Goal: Transaction & Acquisition: Purchase product/service

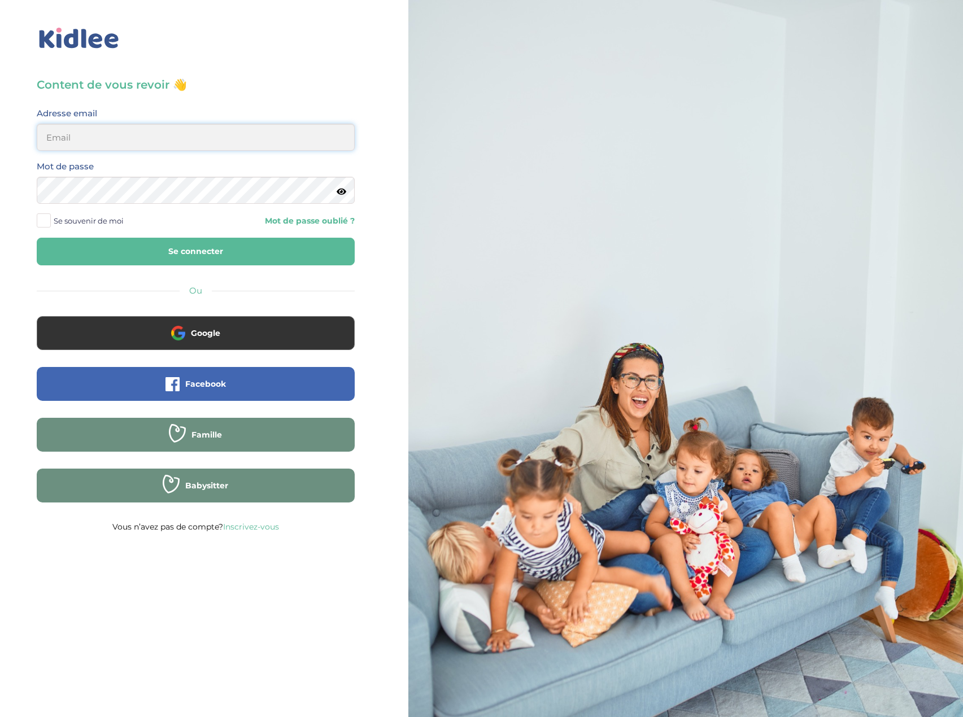
type input "eboutourlinsky@yahoo.com"
click at [206, 253] on button "Se connecter" at bounding box center [196, 252] width 318 height 28
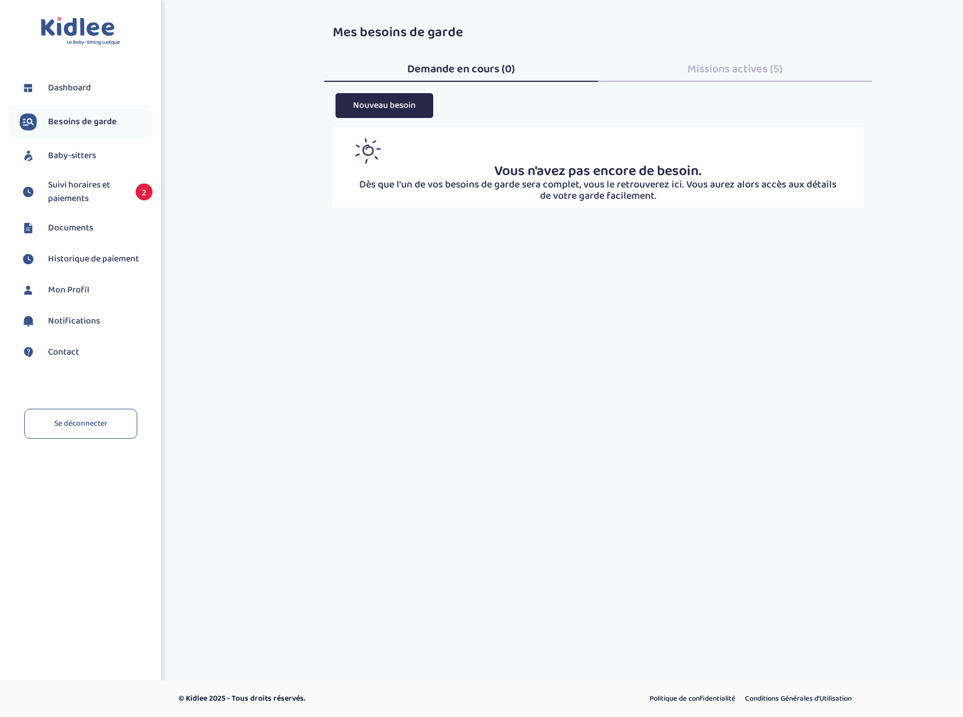
click at [87, 193] on span "Suivi horaires et paiements" at bounding box center [86, 191] width 76 height 27
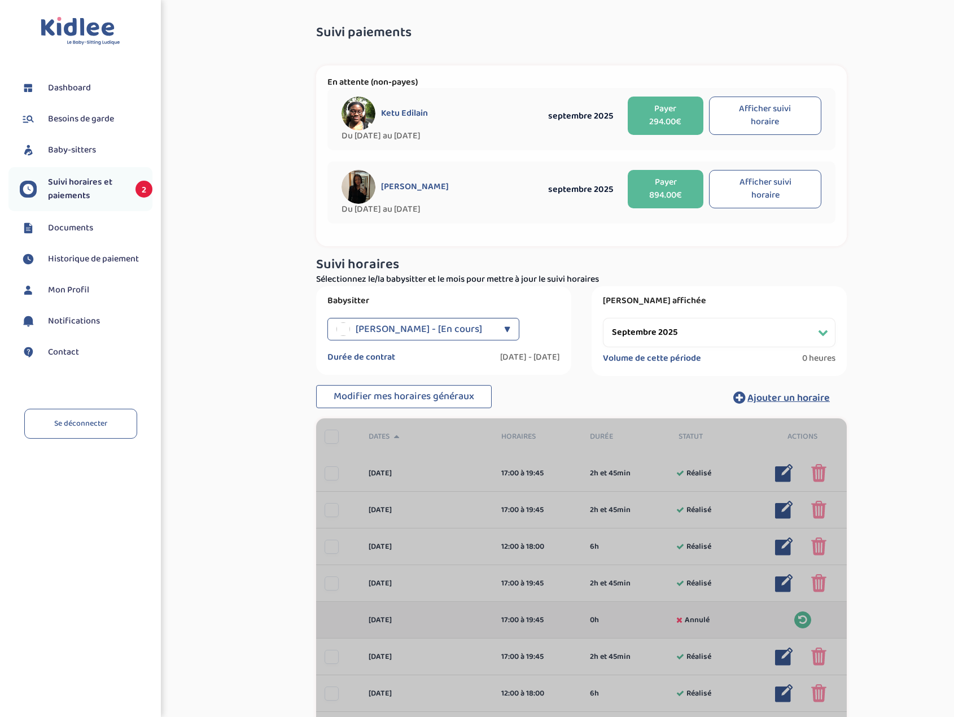
select select "septembre 2025"
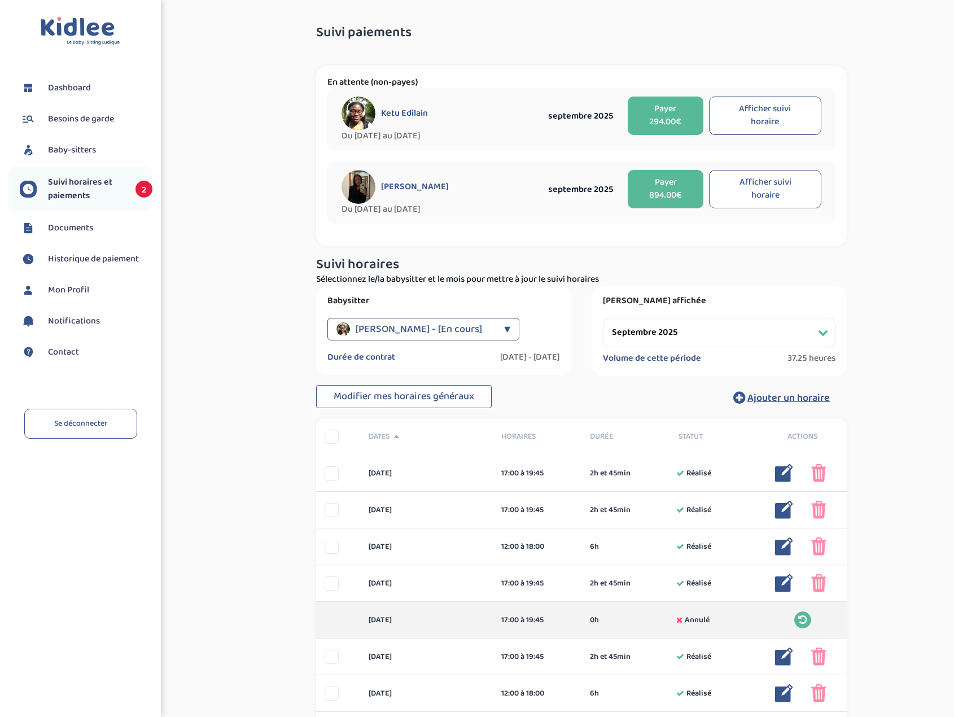
click at [766, 192] on button "Afficher suivi horaire" at bounding box center [765, 189] width 112 height 38
click at [767, 117] on button "Afficher suivi horaire" at bounding box center [765, 116] width 112 height 38
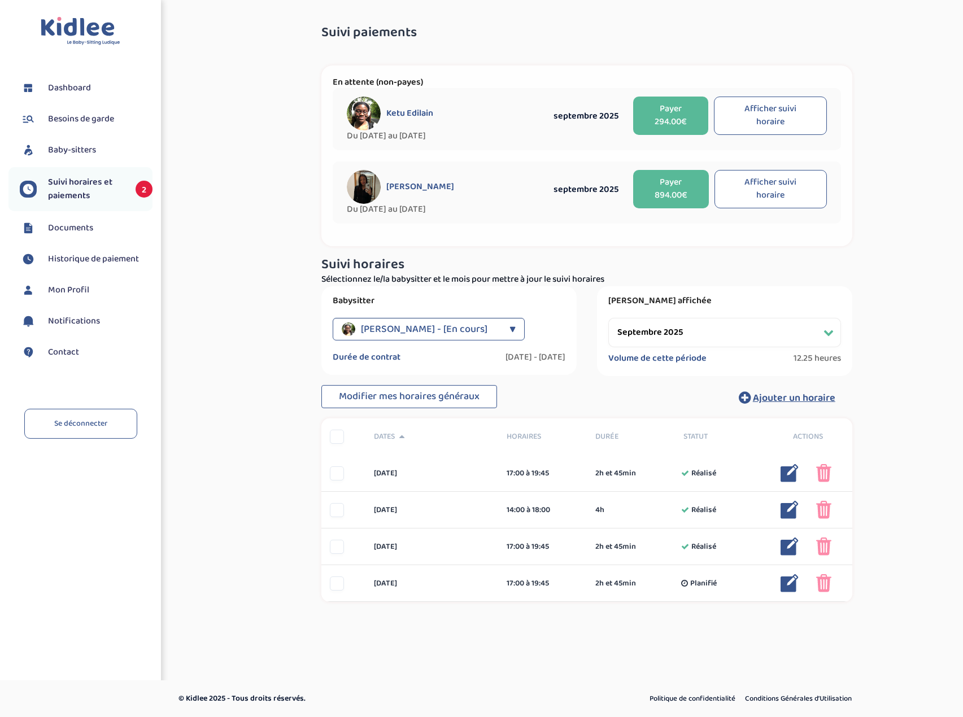
click at [753, 195] on button "Afficher suivi horaire" at bounding box center [770, 189] width 112 height 38
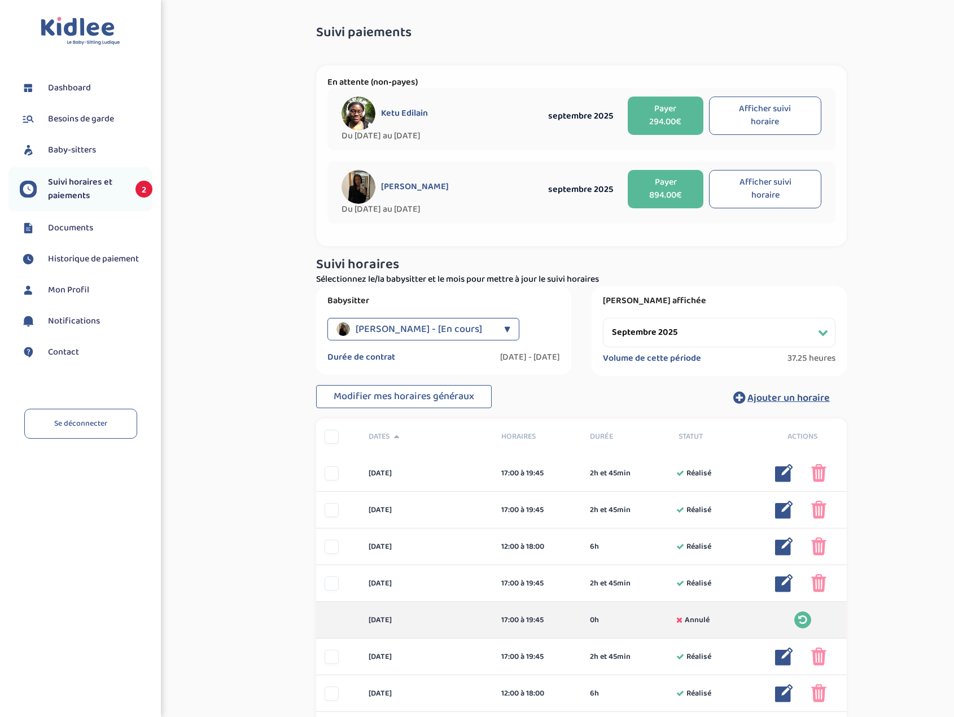
click at [764, 122] on button "Afficher suivi horaire" at bounding box center [765, 116] width 112 height 38
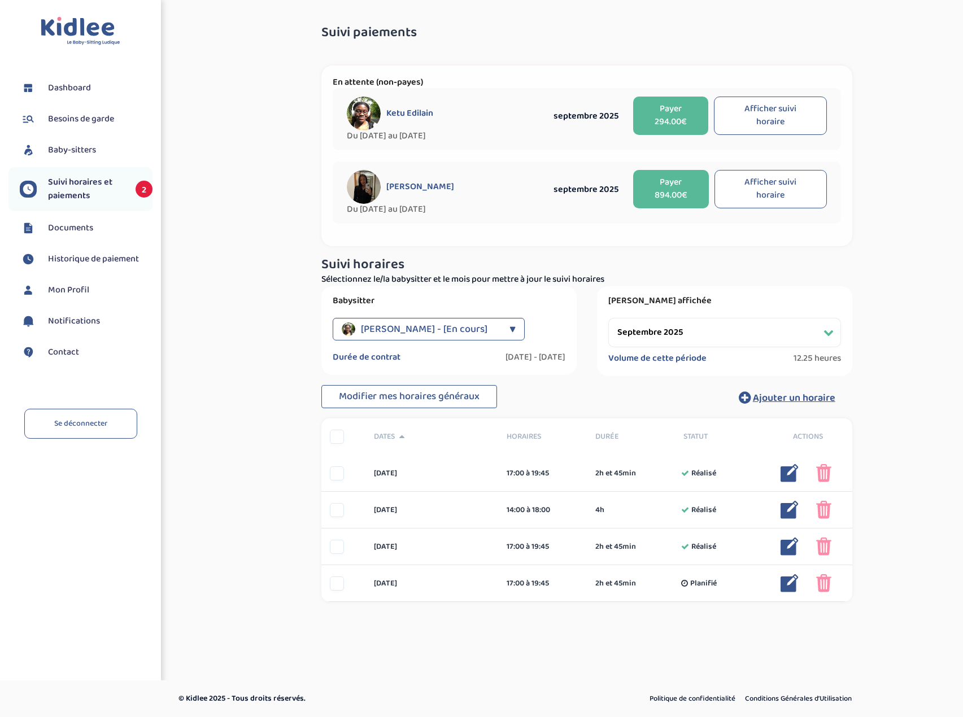
click at [780, 189] on button "Afficher suivi horaire" at bounding box center [770, 189] width 112 height 38
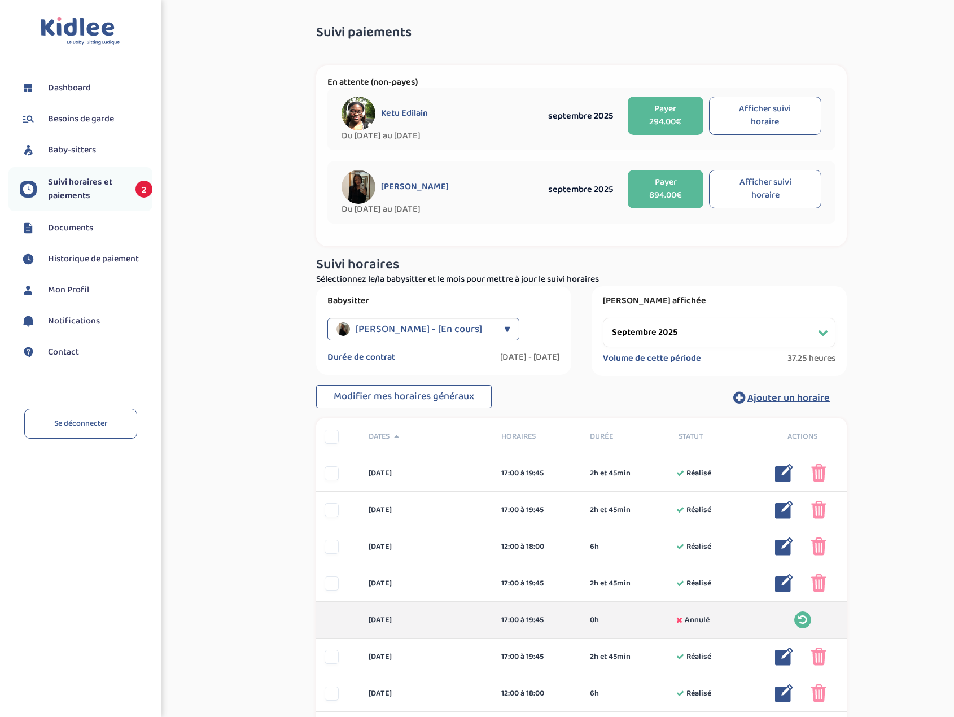
click at [658, 193] on button "Payer 894.00€" at bounding box center [666, 189] width 76 height 38
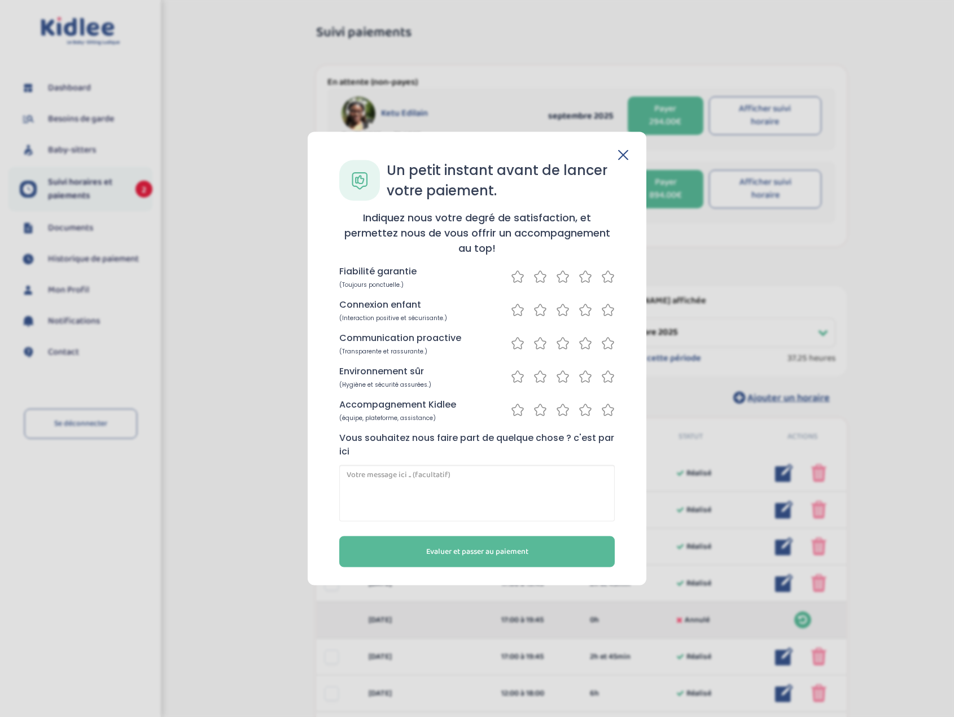
click at [609, 274] on icon at bounding box center [608, 277] width 14 height 14
click at [603, 314] on icon at bounding box center [608, 310] width 14 height 14
click at [607, 342] on icon at bounding box center [608, 343] width 14 height 14
click at [608, 378] on icon at bounding box center [608, 377] width 14 height 14
click at [605, 410] on icon at bounding box center [608, 410] width 14 height 14
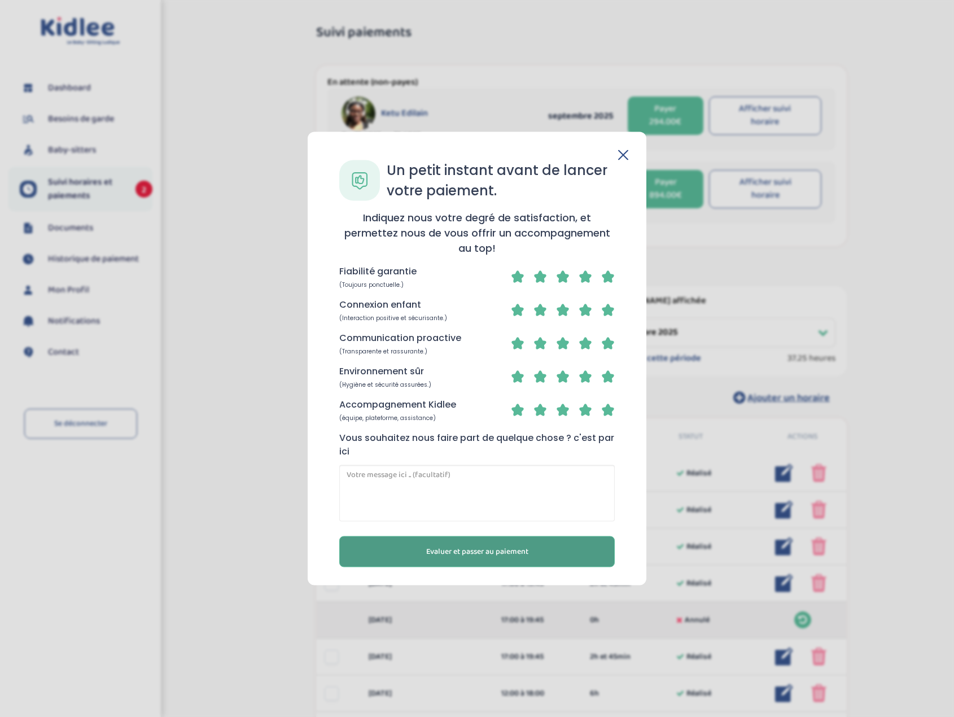
click at [473, 551] on span "Evaluer et passer au paiement" at bounding box center [477, 552] width 102 height 12
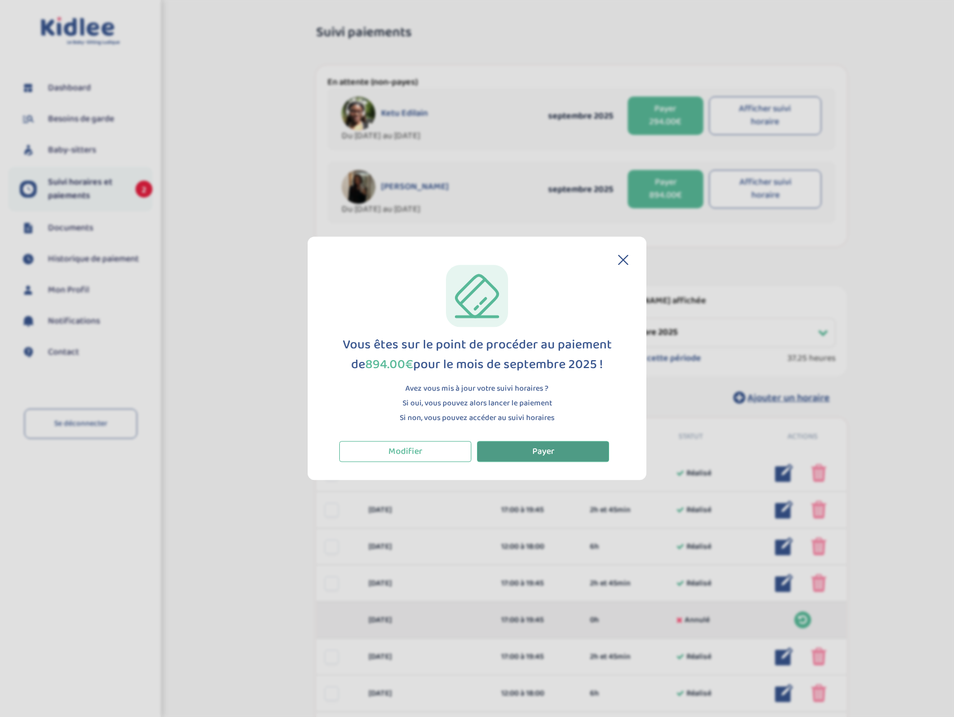
click at [558, 451] on button "Payer" at bounding box center [543, 451] width 132 height 21
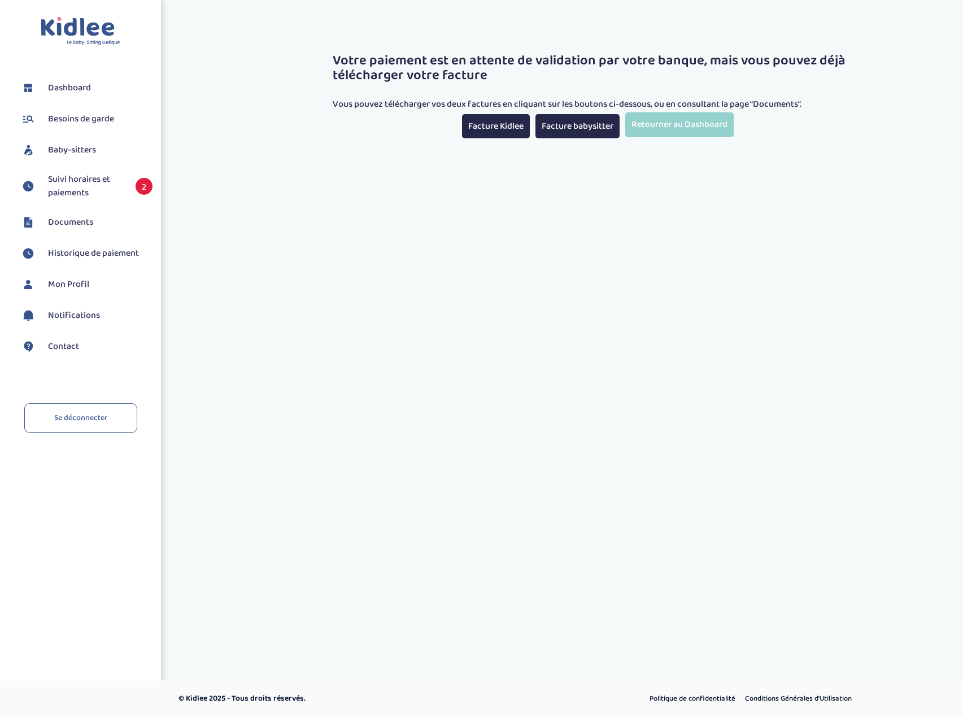
click at [81, 187] on span "Suivi horaires et paiements" at bounding box center [86, 186] width 76 height 27
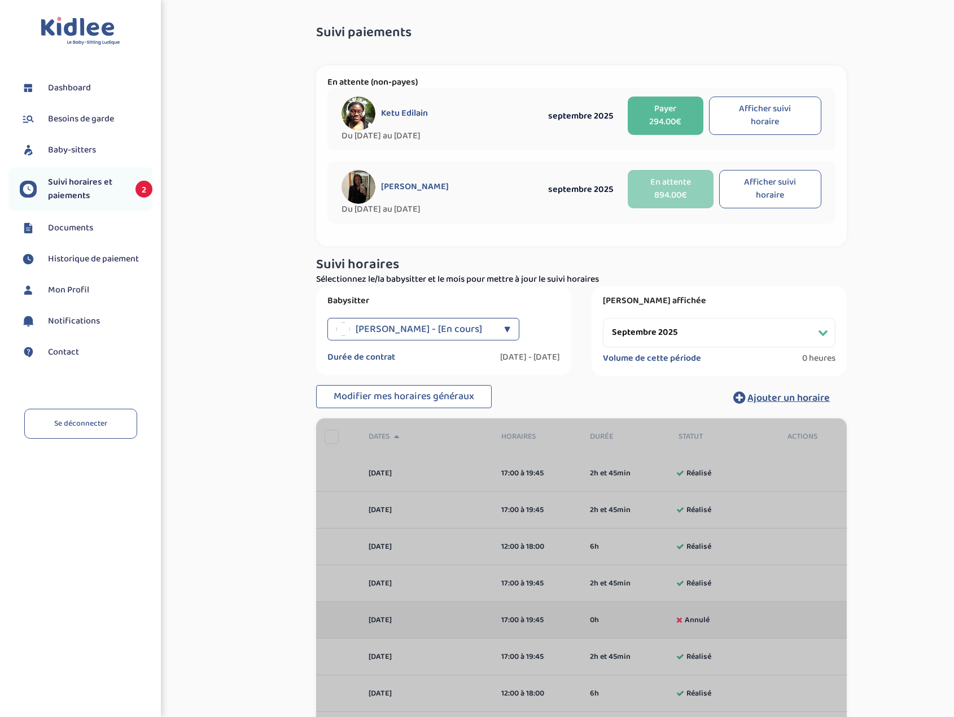
select select "septembre 2025"
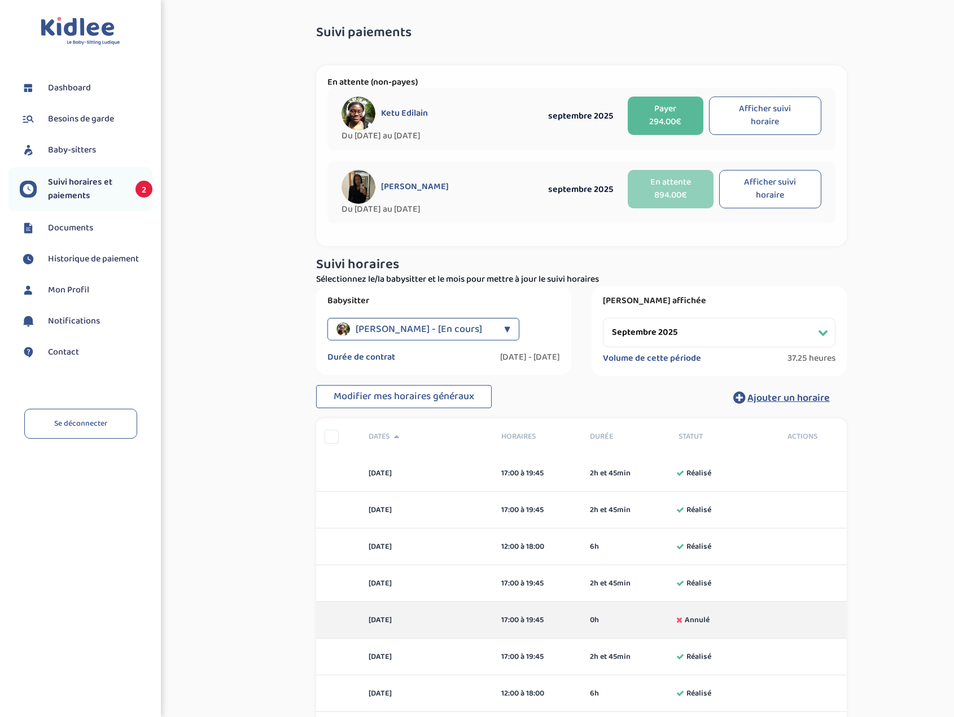
click at [764, 119] on button "Afficher suivi horaire" at bounding box center [765, 116] width 112 height 38
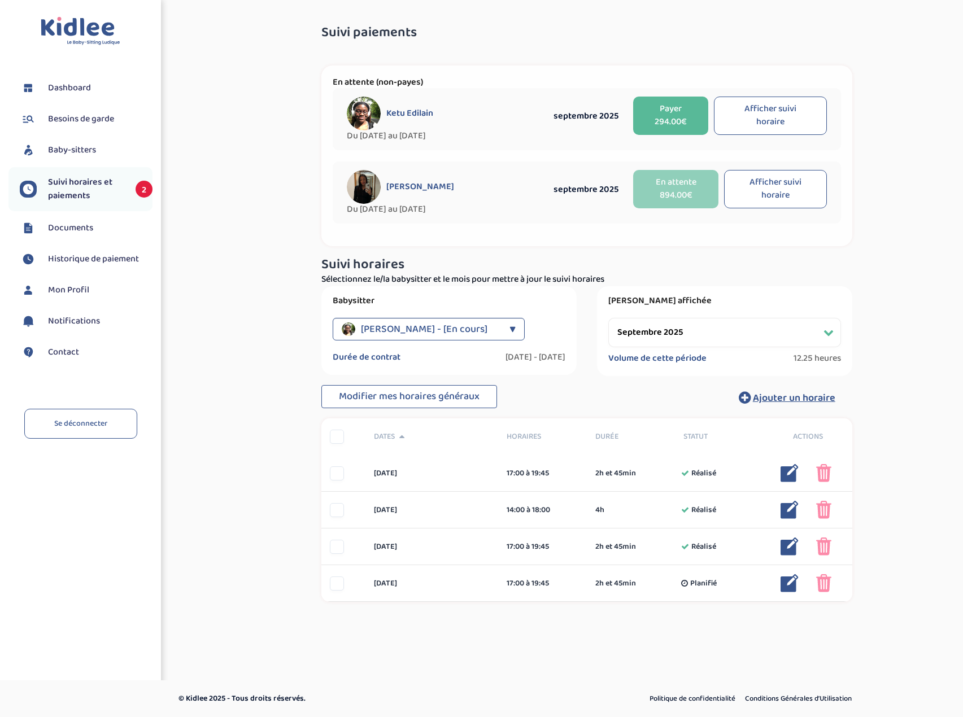
click at [669, 119] on button "Payer 294.00€" at bounding box center [671, 116] width 76 height 38
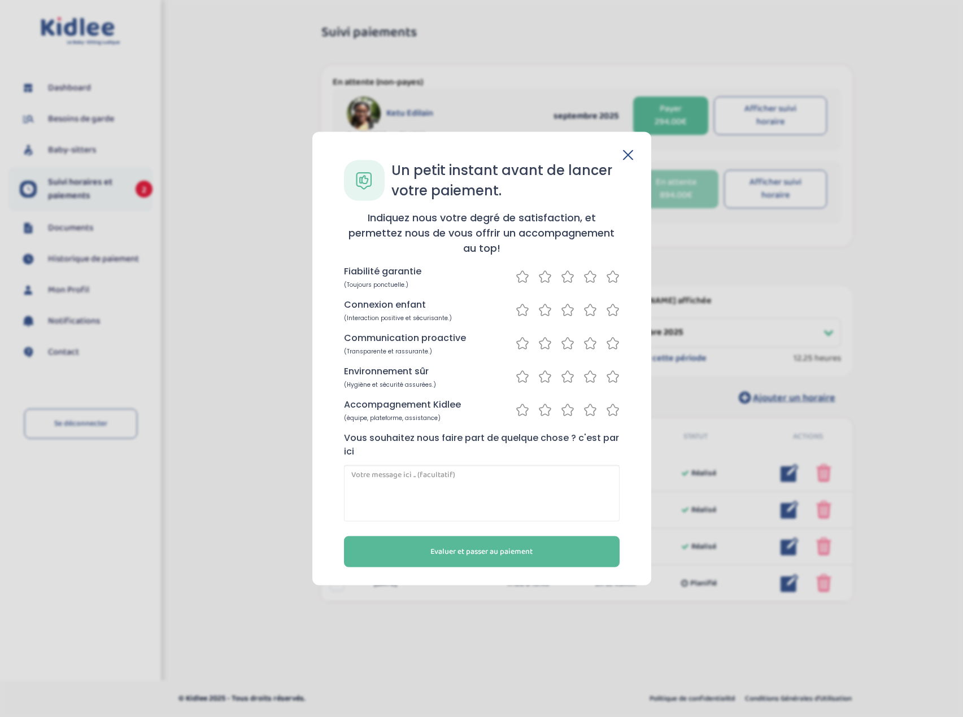
click at [611, 279] on icon at bounding box center [613, 277] width 14 height 14
click at [611, 308] on icon at bounding box center [613, 310] width 14 height 14
click at [607, 345] on icon at bounding box center [613, 343] width 14 height 14
click at [603, 379] on div at bounding box center [567, 377] width 104 height 14
click at [613, 381] on icon at bounding box center [612, 376] width 11 height 11
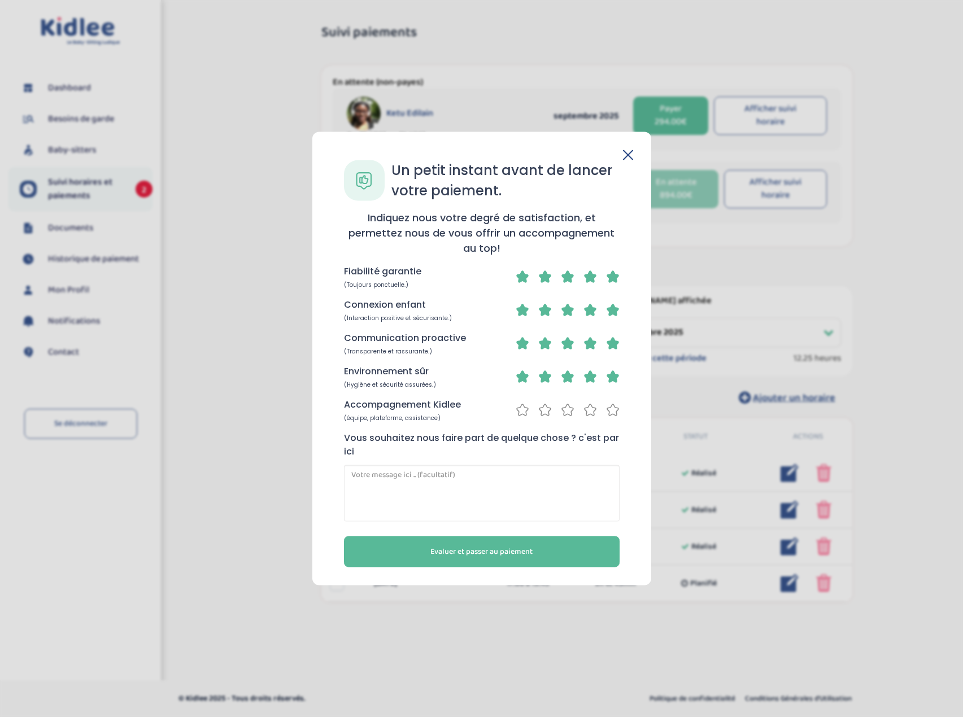
click at [613, 409] on icon at bounding box center [613, 410] width 14 height 14
click at [503, 553] on span "Evaluer et passer au paiement" at bounding box center [481, 552] width 102 height 12
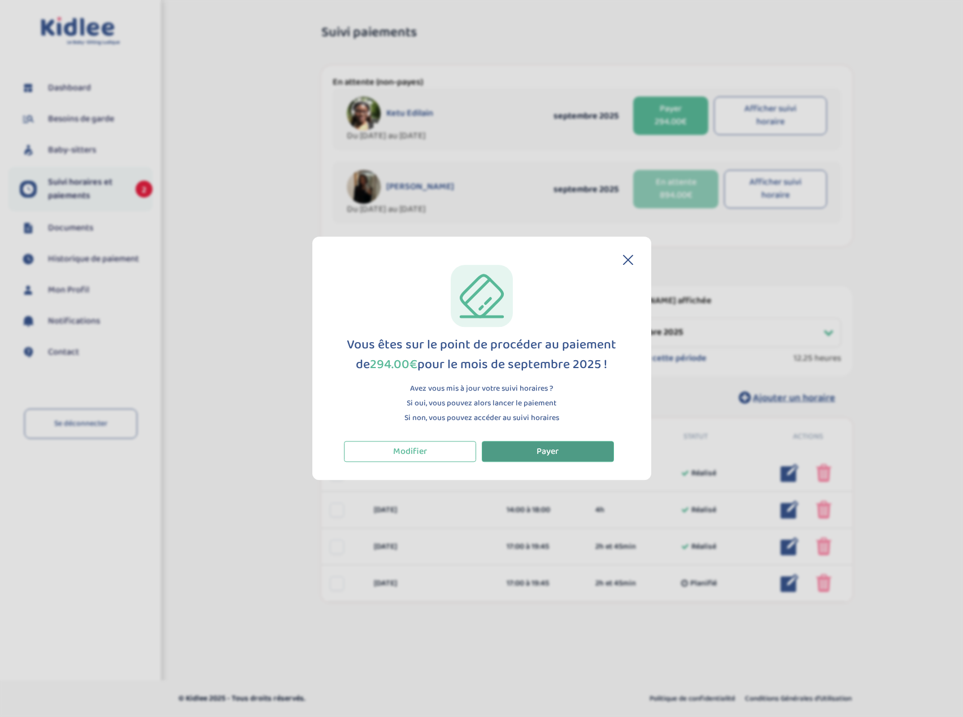
click at [558, 454] on span "Payer" at bounding box center [547, 451] width 22 height 14
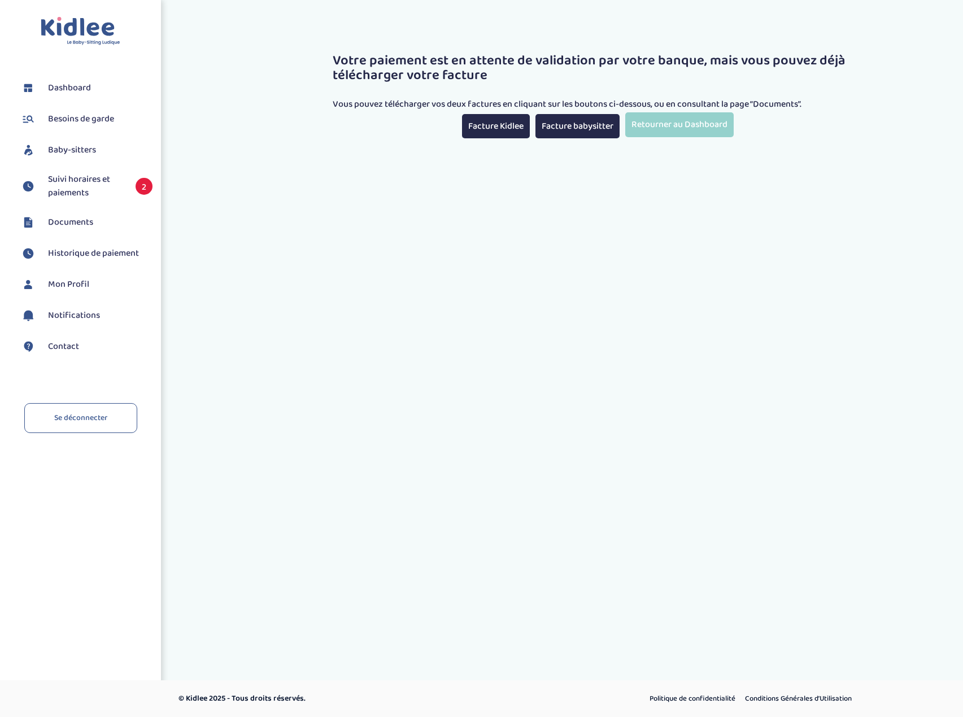
click at [75, 182] on span "Suivi horaires et paiements" at bounding box center [86, 186] width 76 height 27
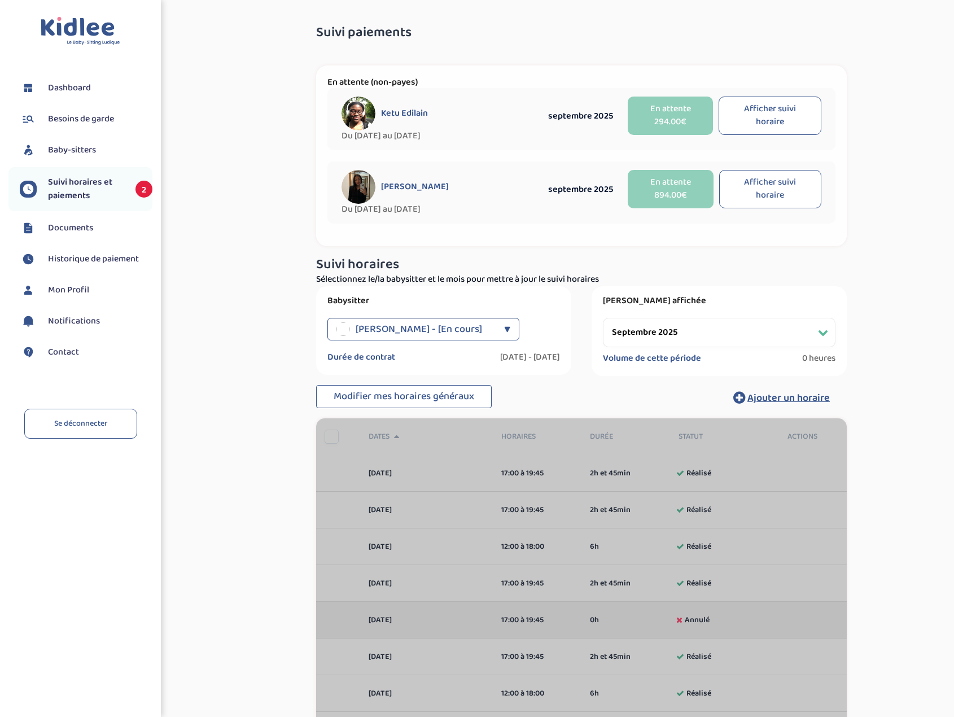
select select "septembre 2025"
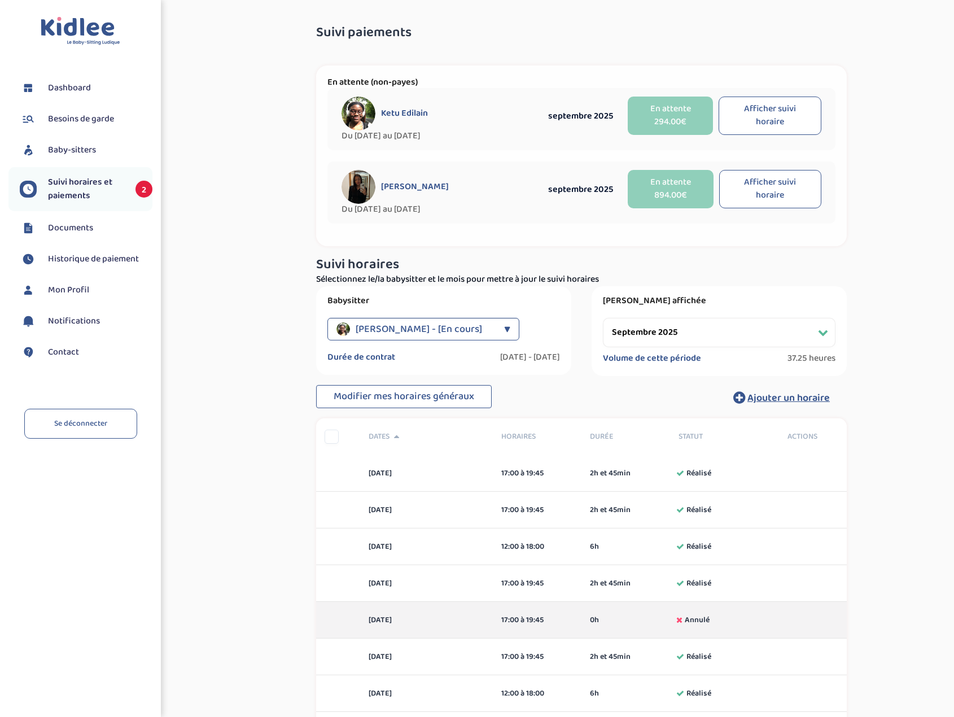
click at [787, 191] on button "Afficher suivi horaire" at bounding box center [770, 189] width 102 height 38
click at [788, 125] on button "Afficher suivi horaire" at bounding box center [770, 116] width 103 height 38
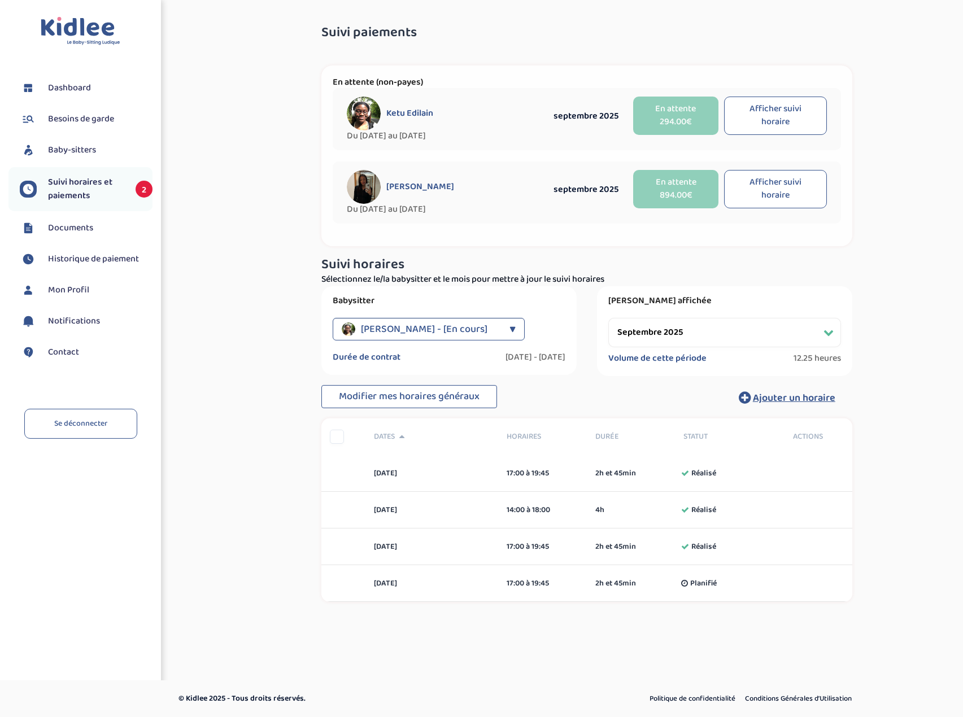
click at [789, 199] on button "Afficher suivi horaire" at bounding box center [775, 189] width 102 height 38
